Goal: Task Accomplishment & Management: Manage account settings

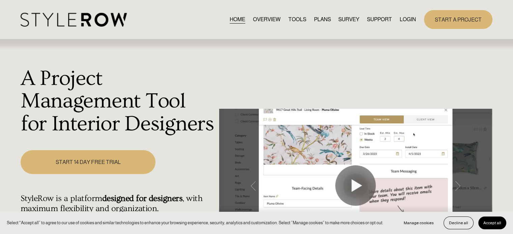
click at [409, 18] on link "LOGIN" at bounding box center [407, 19] width 16 height 9
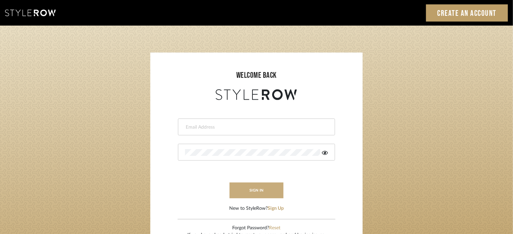
type input "lisaf@fontaine-ds.com"
click at [257, 190] on button "sign in" at bounding box center [257, 191] width 54 height 16
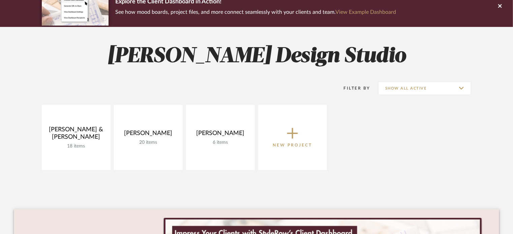
scroll to position [67, 0]
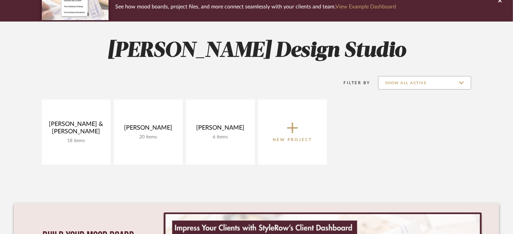
click at [460, 81] on input "Show All Active" at bounding box center [424, 82] width 93 height 13
click at [447, 114] on span "Archived" at bounding box center [426, 116] width 80 height 6
type input "Archived"
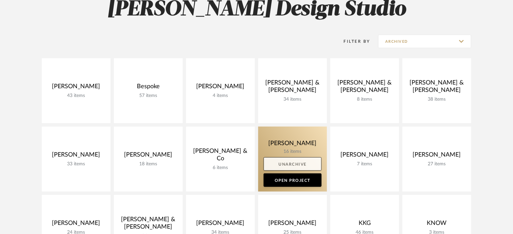
scroll to position [135, 0]
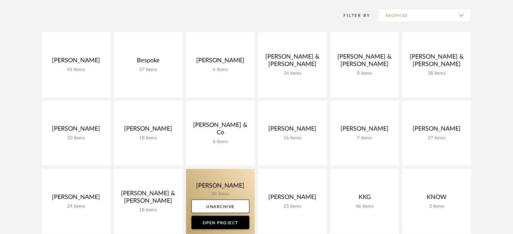
click at [213, 185] on link at bounding box center [220, 201] width 69 height 65
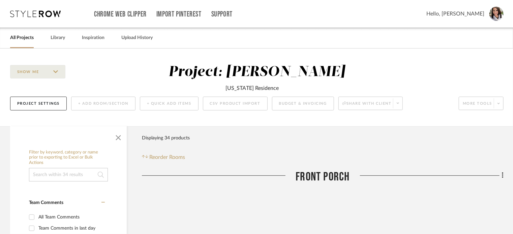
click at [20, 41] on link "All Projects" at bounding box center [22, 37] width 24 height 9
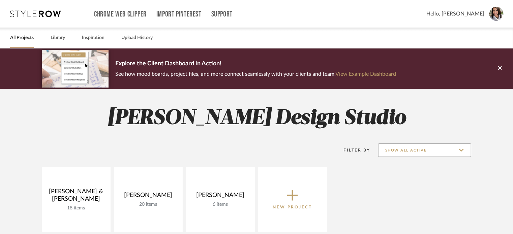
click at [462, 148] on input "Show All Active" at bounding box center [424, 150] width 93 height 13
click at [437, 184] on span "Archived" at bounding box center [426, 184] width 80 height 6
type input "Archived"
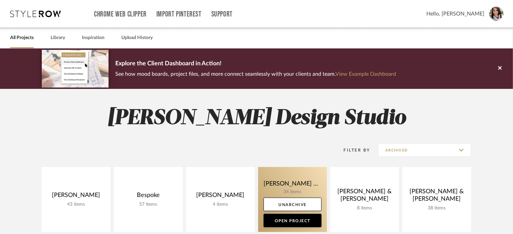
click at [305, 176] on link at bounding box center [292, 199] width 69 height 65
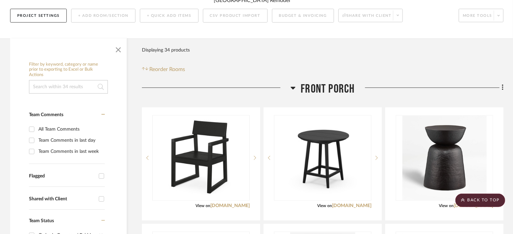
scroll to position [67, 0]
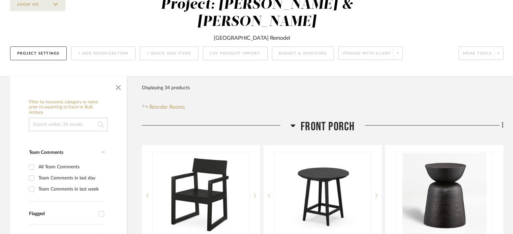
click at [294, 125] on icon at bounding box center [293, 126] width 5 height 3
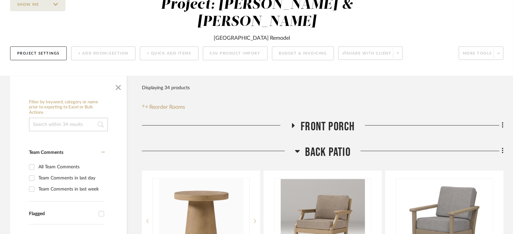
click at [294, 145] on div at bounding box center [218, 153] width 153 height 17
click at [298, 150] on icon at bounding box center [297, 151] width 5 height 3
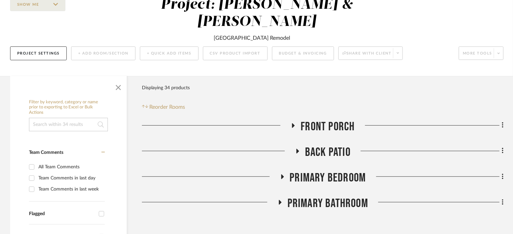
click at [282, 175] on icon at bounding box center [282, 177] width 3 height 5
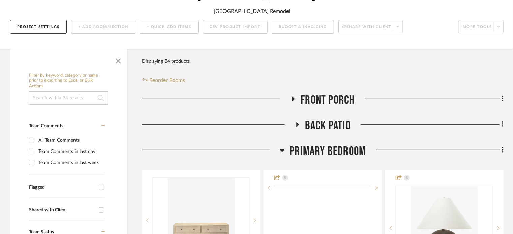
scroll to position [169, 0]
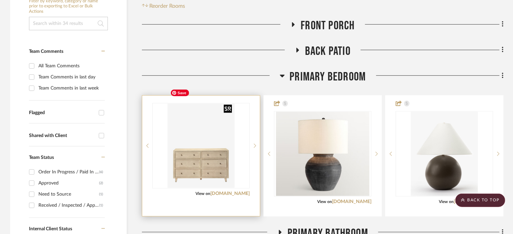
click at [0, 0] on img at bounding box center [0, 0] width 0 height 0
click at [237, 191] on link "mcgeeandco.com" at bounding box center [229, 193] width 39 height 5
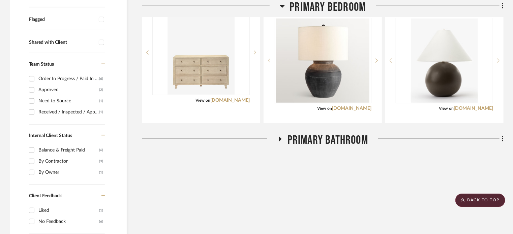
scroll to position [236, 0]
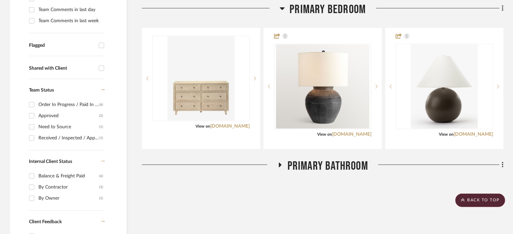
click at [280, 162] on icon at bounding box center [280, 164] width 8 height 5
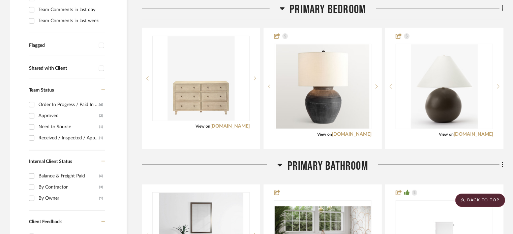
click at [281, 161] on icon at bounding box center [279, 165] width 5 height 8
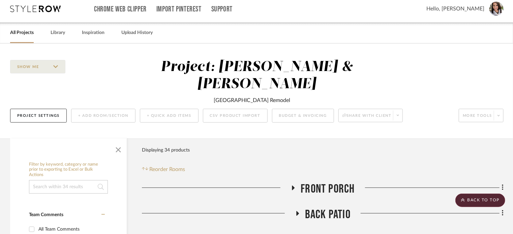
scroll to position [0, 0]
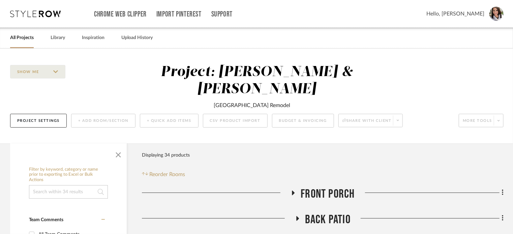
click at [22, 37] on link "All Projects" at bounding box center [22, 37] width 24 height 9
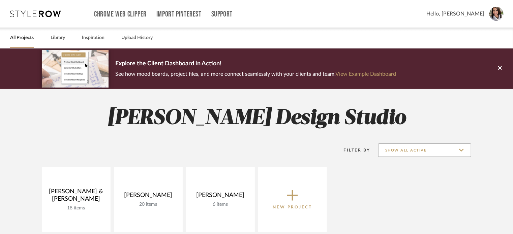
click at [460, 153] on input "Show All Active" at bounding box center [424, 150] width 93 height 13
click at [416, 186] on span "Archived" at bounding box center [425, 183] width 92 height 16
type input "Archived"
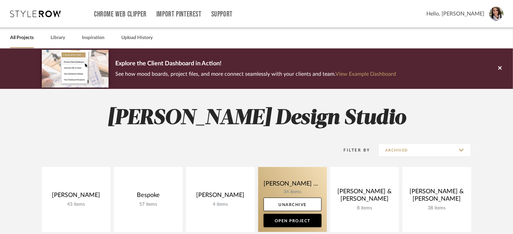
scroll to position [101, 0]
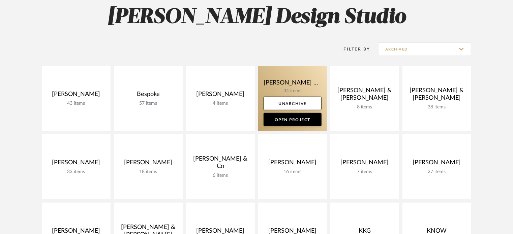
click at [291, 80] on link at bounding box center [292, 98] width 69 height 65
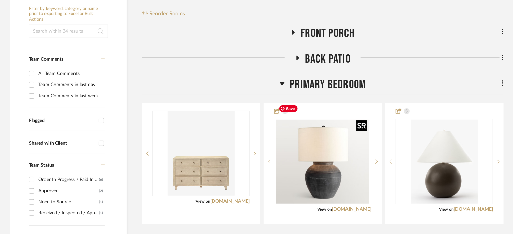
scroll to position [202, 0]
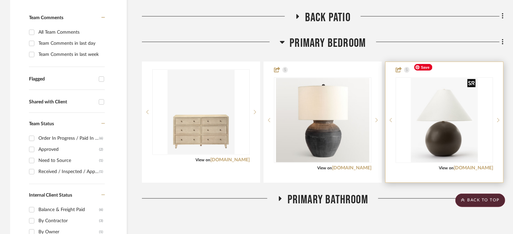
click at [427, 114] on img "0" at bounding box center [444, 120] width 67 height 84
click at [462, 165] on div "View on mcgeeandco.com" at bounding box center [444, 168] width 97 height 6
click at [464, 166] on link "mcgeeandco.com" at bounding box center [473, 168] width 39 height 5
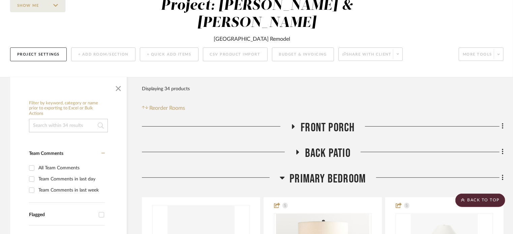
scroll to position [0, 0]
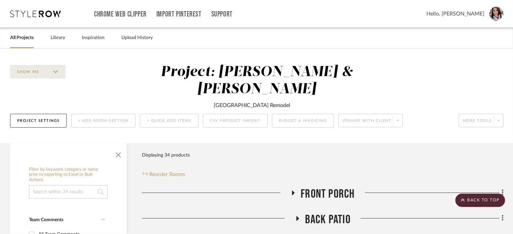
click at [18, 35] on link "All Projects" at bounding box center [22, 37] width 24 height 9
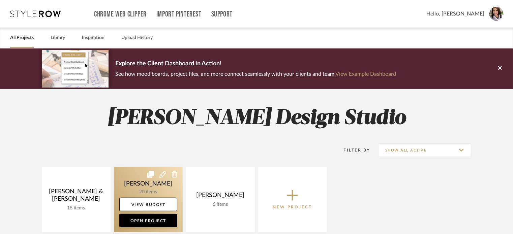
scroll to position [34, 0]
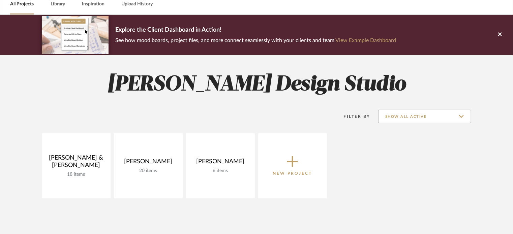
click at [457, 118] on input "Show All Active" at bounding box center [424, 116] width 93 height 13
click at [429, 145] on span "Archived" at bounding box center [425, 150] width 92 height 16
type input "Archived"
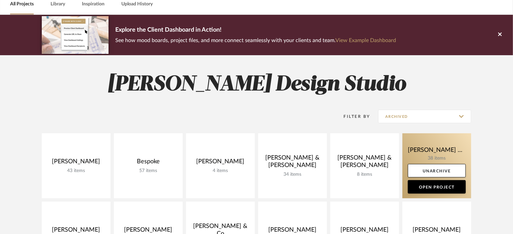
click at [424, 144] on link at bounding box center [436, 165] width 69 height 65
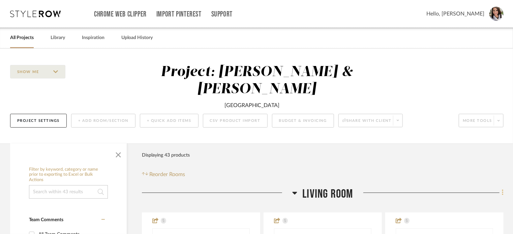
click at [502, 189] on icon at bounding box center [503, 192] width 2 height 7
click at [502, 173] on div at bounding box center [256, 117] width 513 height 234
click at [21, 38] on link "All Projects" at bounding box center [22, 37] width 24 height 9
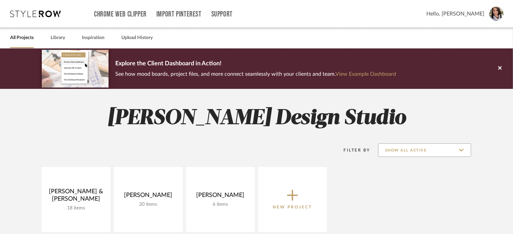
click at [463, 148] on input "Show All Active" at bounding box center [424, 150] width 93 height 13
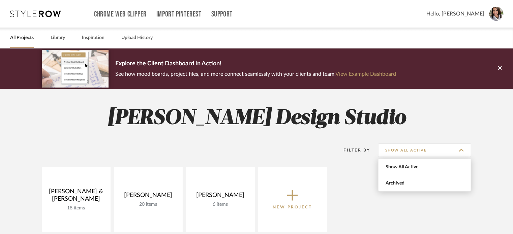
drag, startPoint x: 430, startPoint y: 180, endPoint x: 429, endPoint y: 174, distance: 6.1
click at [430, 180] on span "Archived" at bounding box center [425, 183] width 92 height 16
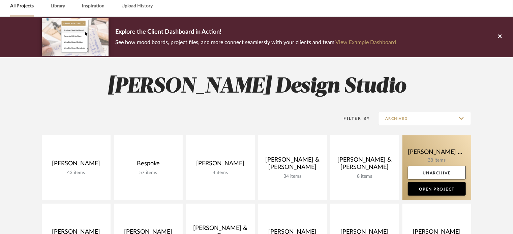
scroll to position [67, 0]
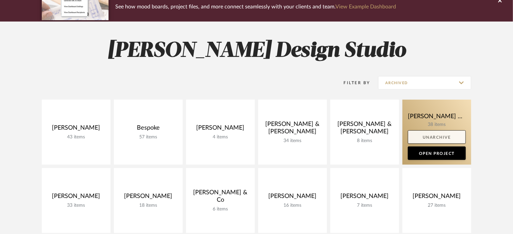
click at [431, 137] on link "Unarchive" at bounding box center [437, 136] width 58 height 13
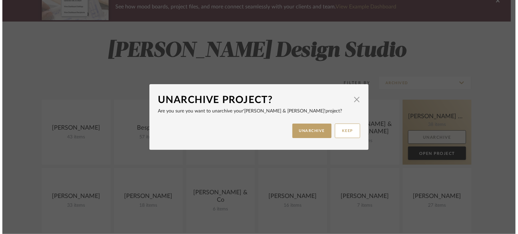
scroll to position [0, 0]
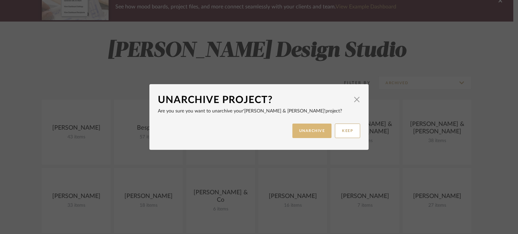
click at [318, 134] on button "UNARCHIVE" at bounding box center [311, 131] width 39 height 14
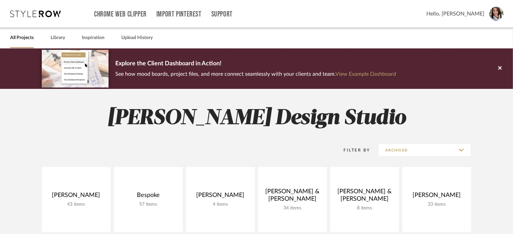
click at [24, 36] on link "All Projects" at bounding box center [22, 37] width 24 height 9
click at [30, 40] on link "All Projects" at bounding box center [22, 37] width 24 height 9
click at [457, 147] on input "Archived" at bounding box center [424, 150] width 93 height 13
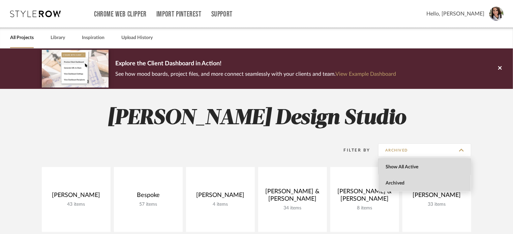
click at [434, 163] on span "Show All Active" at bounding box center [425, 167] width 92 height 16
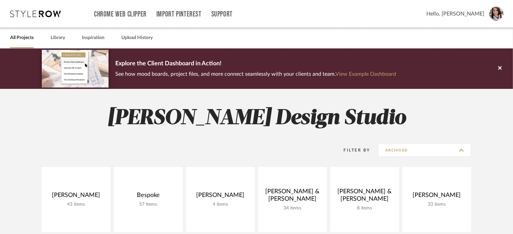
type input "Show All Active"
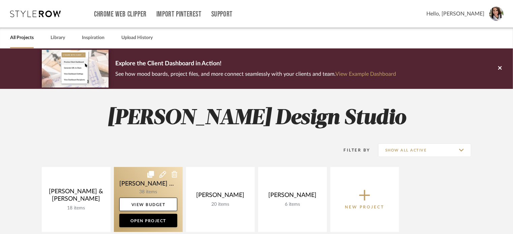
click at [135, 180] on link at bounding box center [148, 199] width 69 height 65
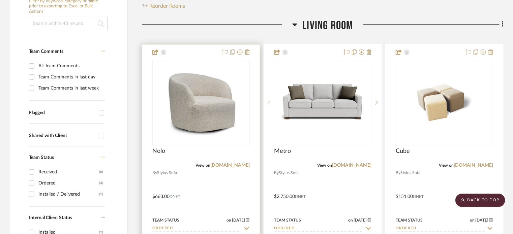
scroll to position [202, 0]
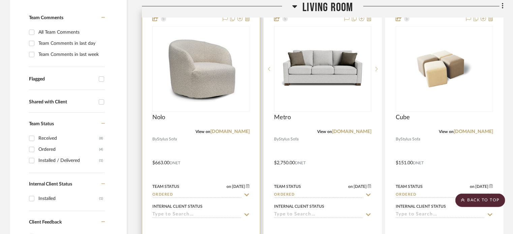
click at [226, 192] on input "Ordered" at bounding box center [196, 195] width 89 height 6
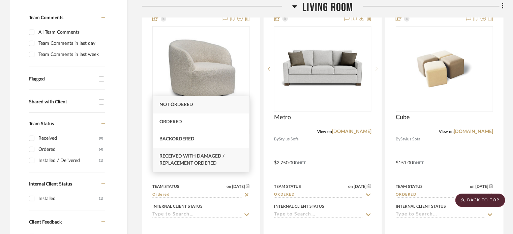
scroll to position [270, 0]
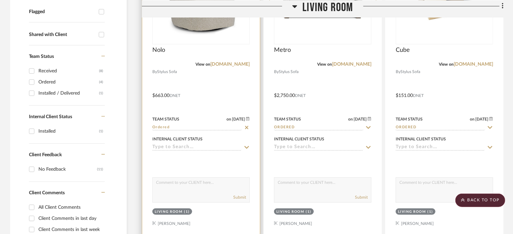
click at [245, 125] on icon at bounding box center [247, 127] width 6 height 5
type input "8/21/2025"
click at [227, 125] on input at bounding box center [196, 128] width 89 height 6
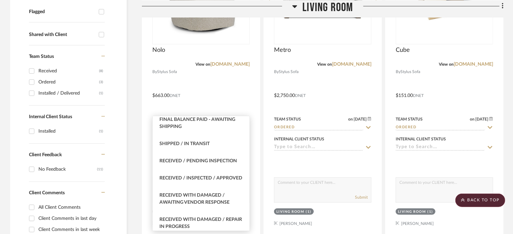
scroll to position [1112, 0]
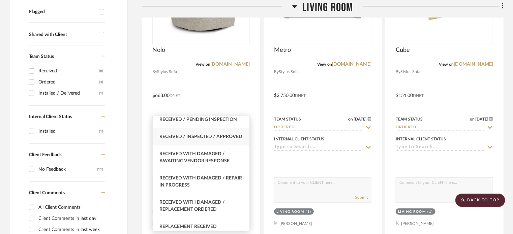
click at [197, 140] on div "Received / Inspected / Approved" at bounding box center [201, 136] width 97 height 17
type input "Received / Inspected / Approved"
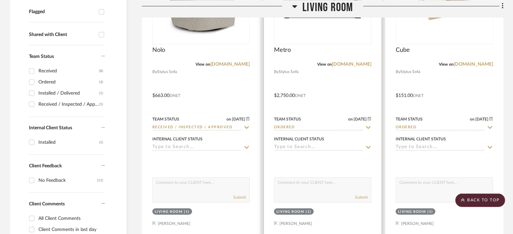
click at [340, 125] on input "Ordered" at bounding box center [318, 128] width 89 height 6
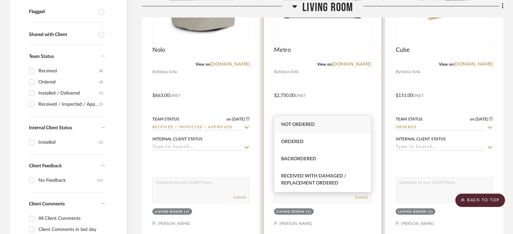
click at [369, 126] on icon at bounding box center [368, 127] width 3 height 3
type input "8/21/2025"
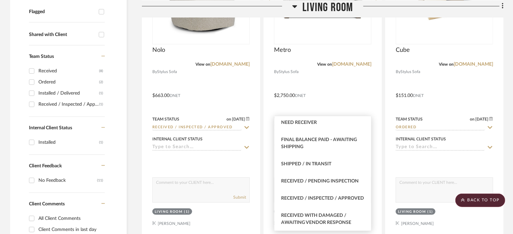
scroll to position [1082, 0]
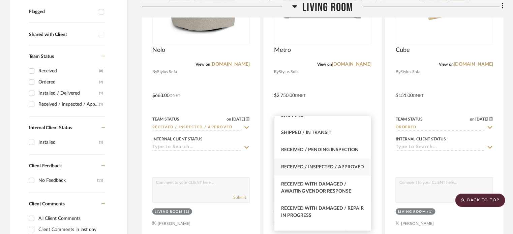
click at [329, 176] on div "Received / Inspected / Approved" at bounding box center [322, 167] width 97 height 17
type input "Received / Inspected / Approved"
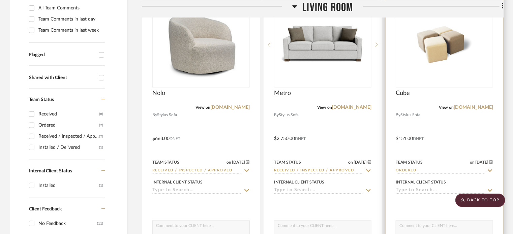
scroll to position [236, 0]
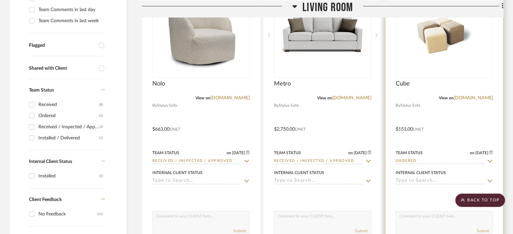
click at [489, 159] on icon at bounding box center [490, 161] width 6 height 5
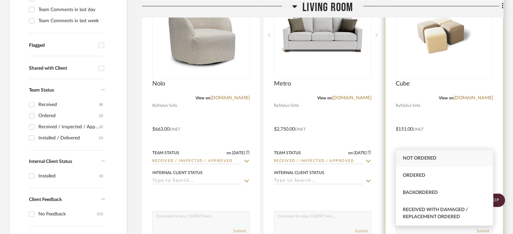
click at [490, 160] on icon at bounding box center [489, 161] width 3 height 3
type input "8/21/2025"
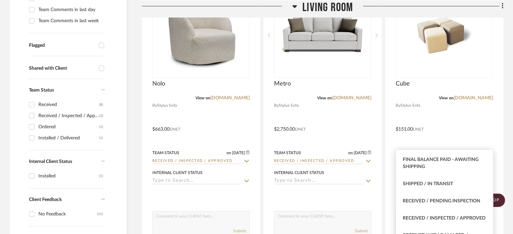
scroll to position [1068, 0]
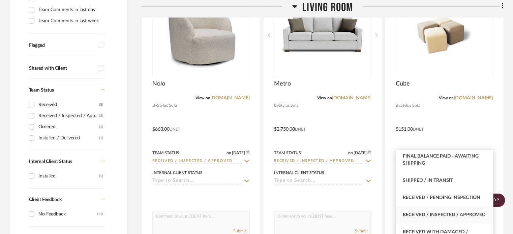
click at [442, 214] on span "Received / Inspected / Approved" at bounding box center [444, 215] width 83 height 5
type input "Received / Inspected / Approved"
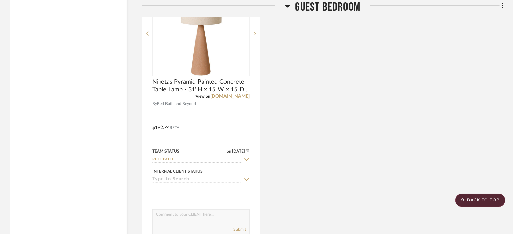
scroll to position [1483, 0]
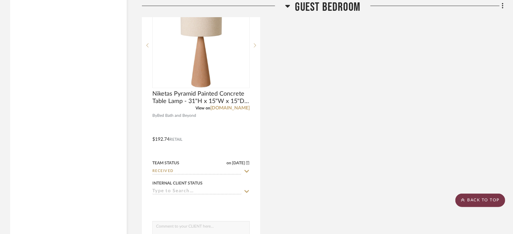
click at [489, 199] on scroll-to-top-button "BACK TO TOP" at bounding box center [480, 200] width 50 height 13
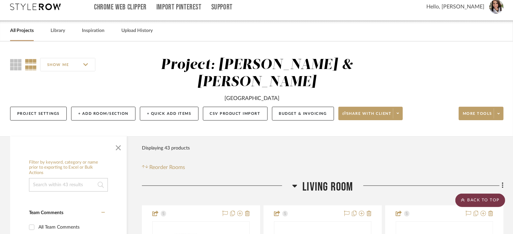
scroll to position [0, 0]
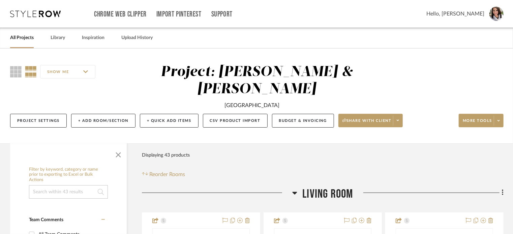
click at [467, 15] on span "Hello, Lisa" at bounding box center [455, 14] width 58 height 8
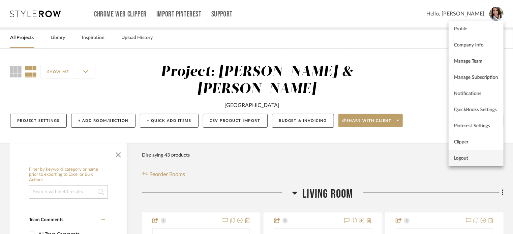
click at [475, 157] on span "Logout" at bounding box center [476, 159] width 44 height 6
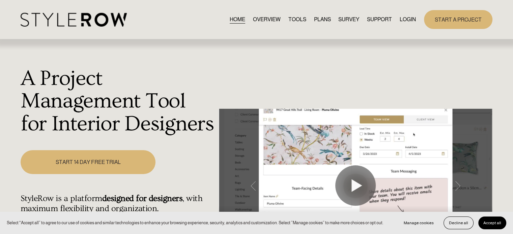
click at [409, 20] on link "LOGIN" at bounding box center [407, 19] width 16 height 9
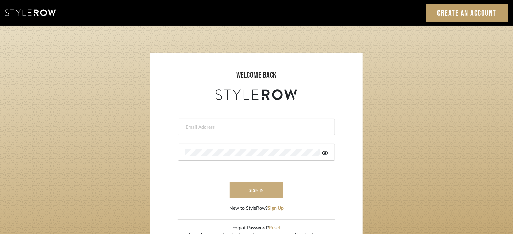
type input "lisaf@fontaine-ds.com"
click at [255, 185] on button "sign in" at bounding box center [257, 191] width 54 height 16
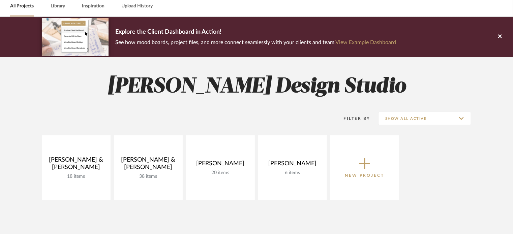
scroll to position [67, 0]
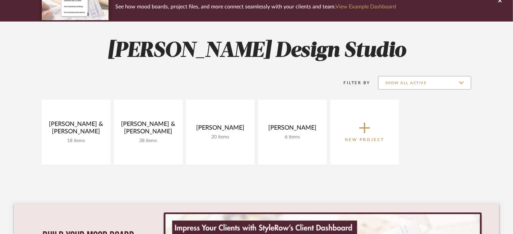
drag, startPoint x: 464, startPoint y: 83, endPoint x: 461, endPoint y: 87, distance: 4.7
click at [463, 84] on input "Show All Active" at bounding box center [424, 82] width 93 height 13
click at [436, 116] on span "Archived" at bounding box center [426, 116] width 80 height 6
type input "Archived"
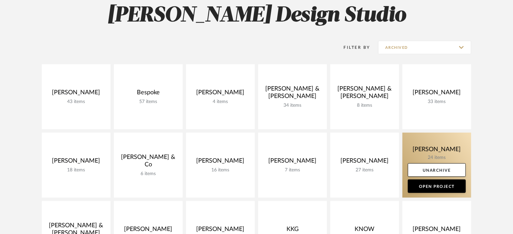
scroll to position [135, 0]
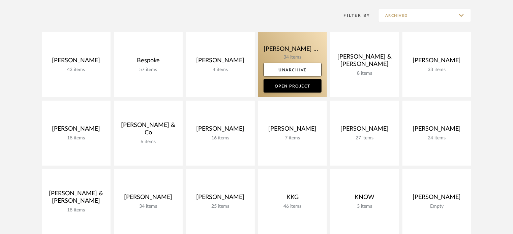
click at [286, 52] on link at bounding box center [292, 64] width 69 height 65
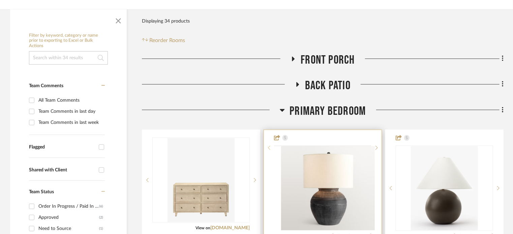
scroll to position [135, 0]
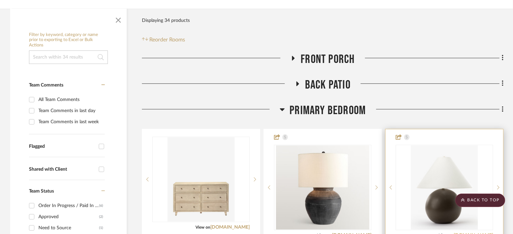
click at [475, 233] on link "mcgeeandco.com" at bounding box center [473, 235] width 39 height 5
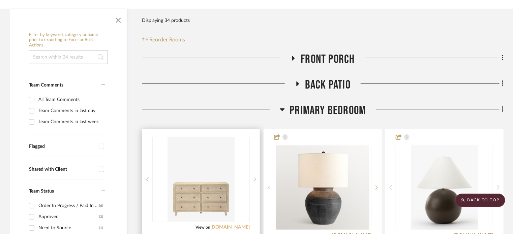
click at [220, 225] on link "mcgeeandco.com" at bounding box center [229, 227] width 39 height 5
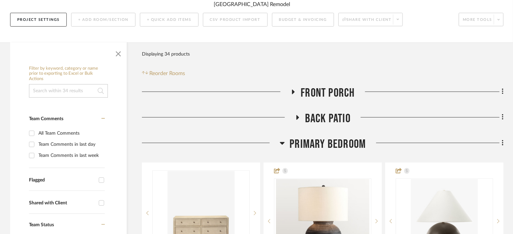
scroll to position [0, 0]
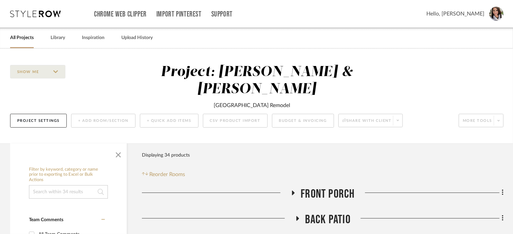
click at [474, 11] on span "Hello, Lisa" at bounding box center [455, 14] width 58 height 8
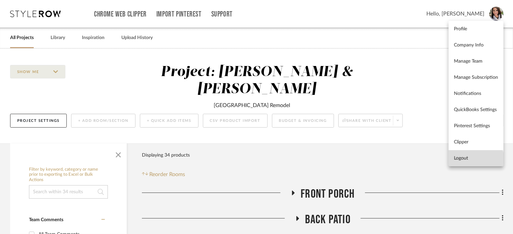
click at [472, 161] on span "Logout" at bounding box center [476, 159] width 44 height 6
